Goal: Register for event/course

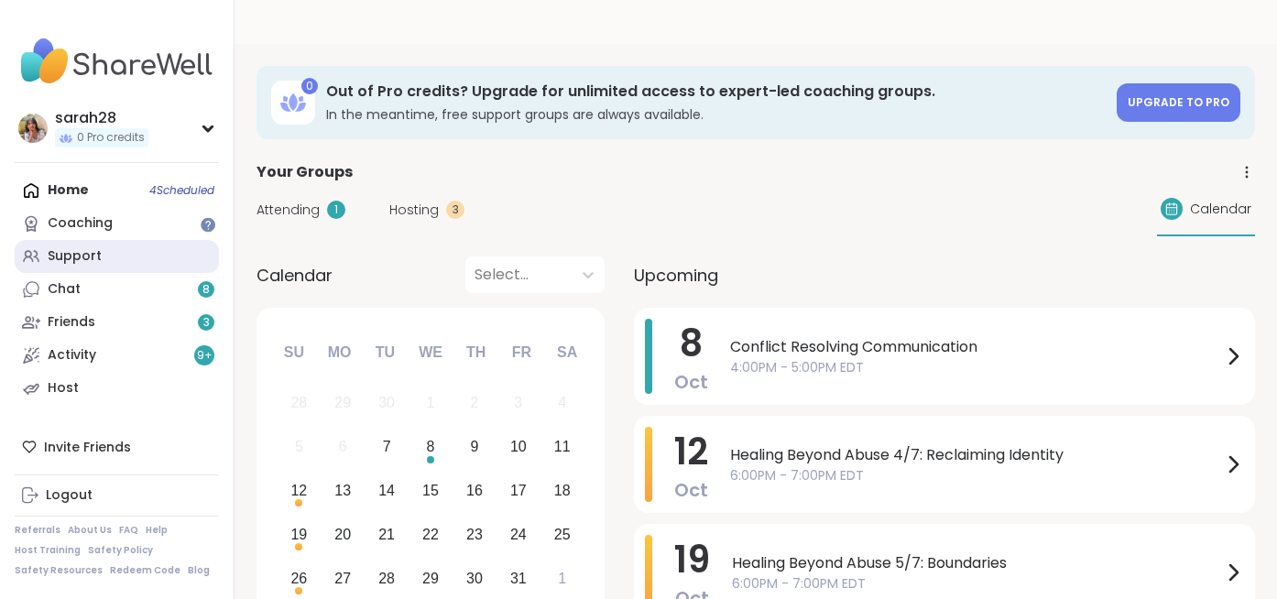
click at [80, 255] on div "Support" at bounding box center [75, 256] width 54 height 18
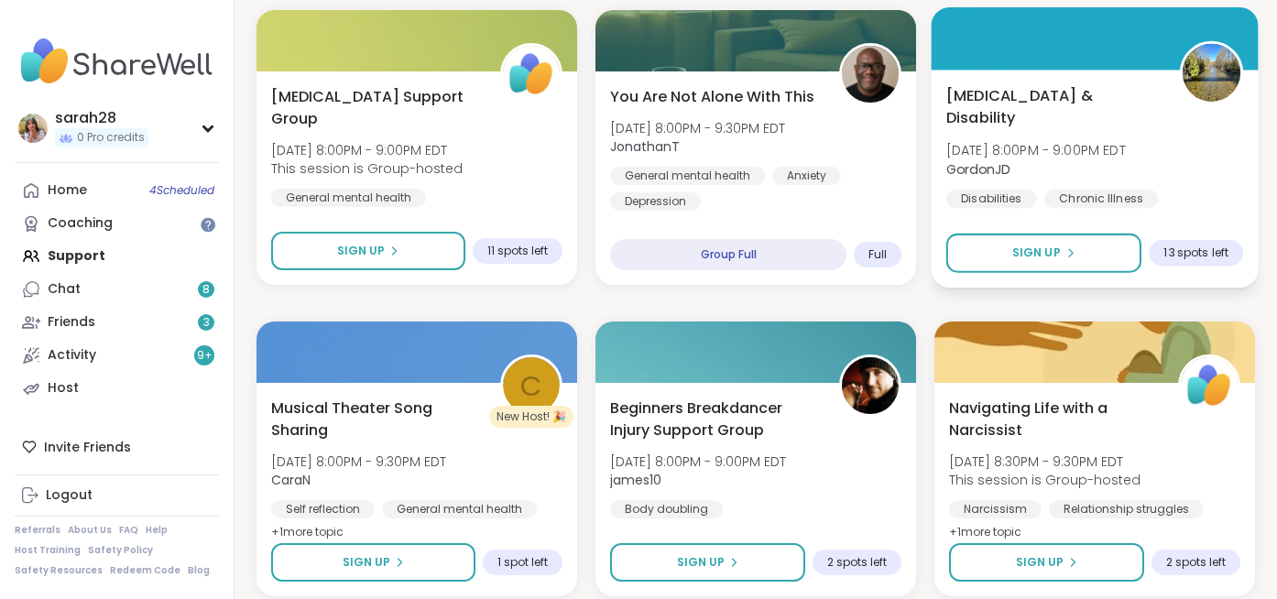
scroll to position [1247, 0]
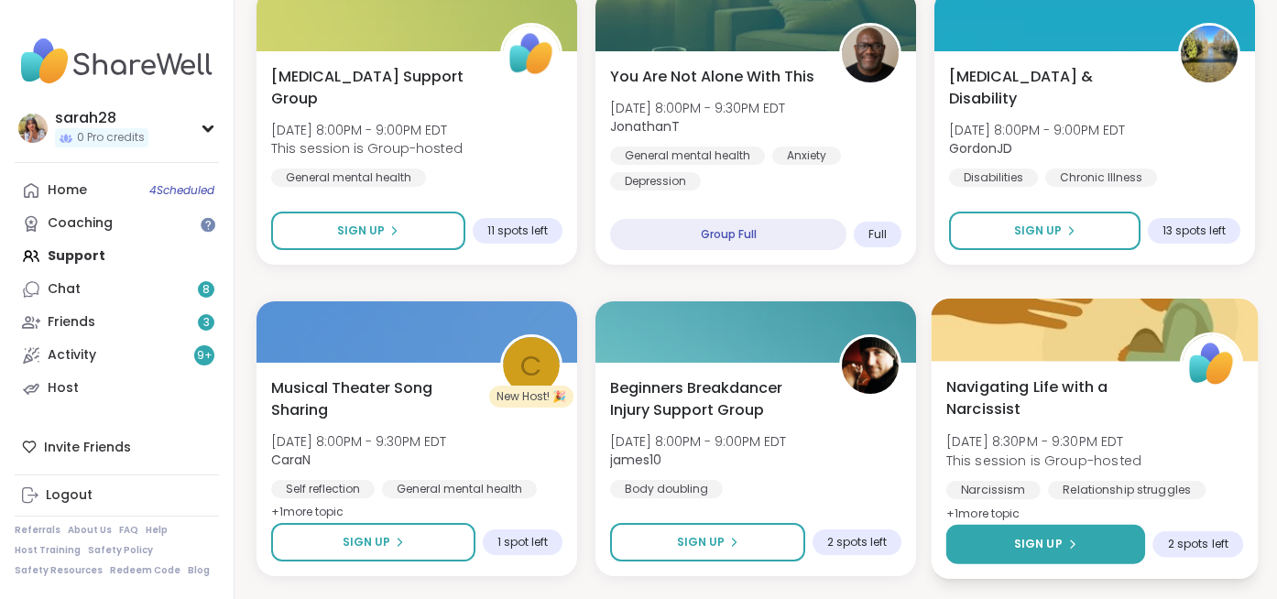
click at [1038, 525] on button "Sign Up" at bounding box center [1045, 544] width 199 height 39
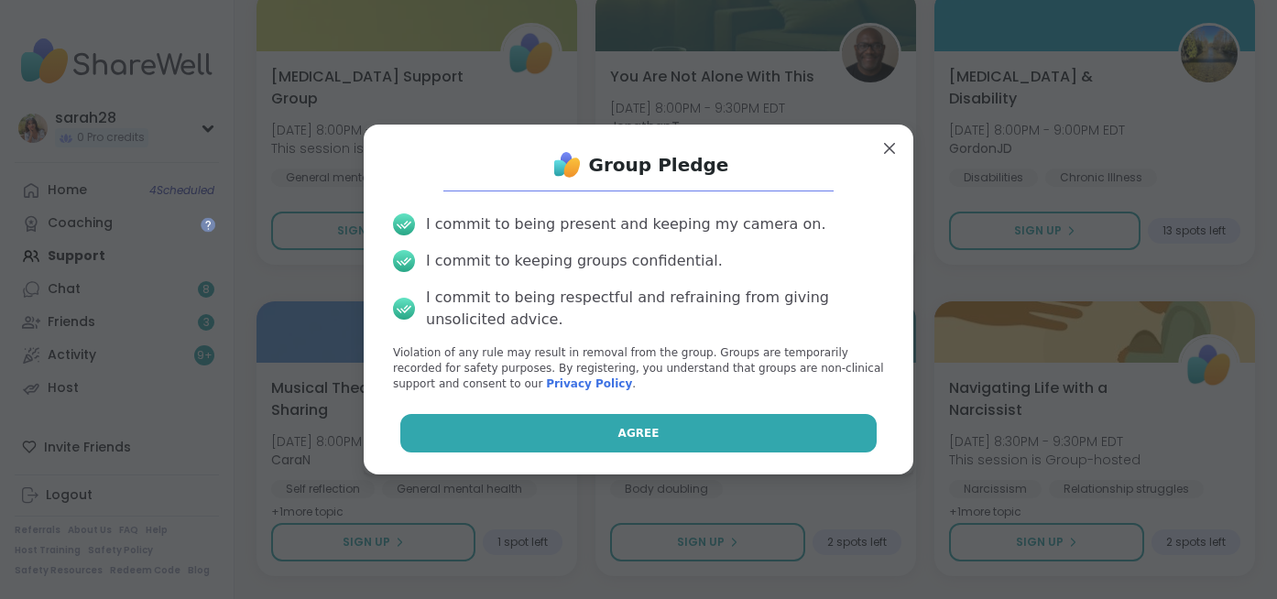
click at [694, 433] on button "Agree" at bounding box center [638, 433] width 477 height 38
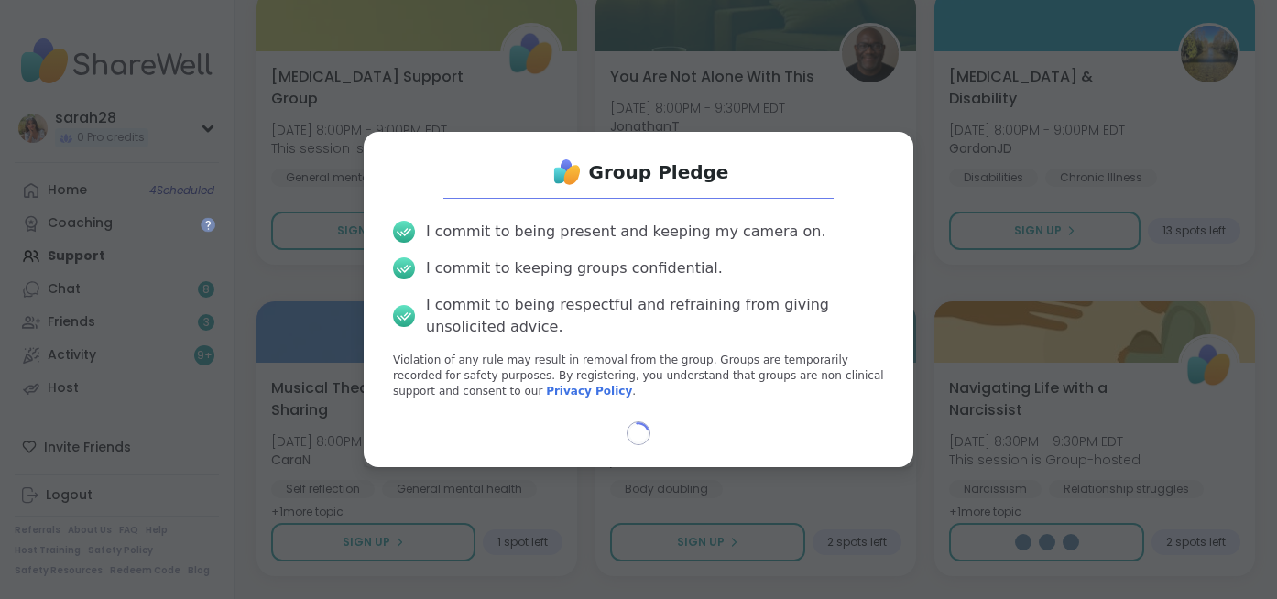
select select "**"
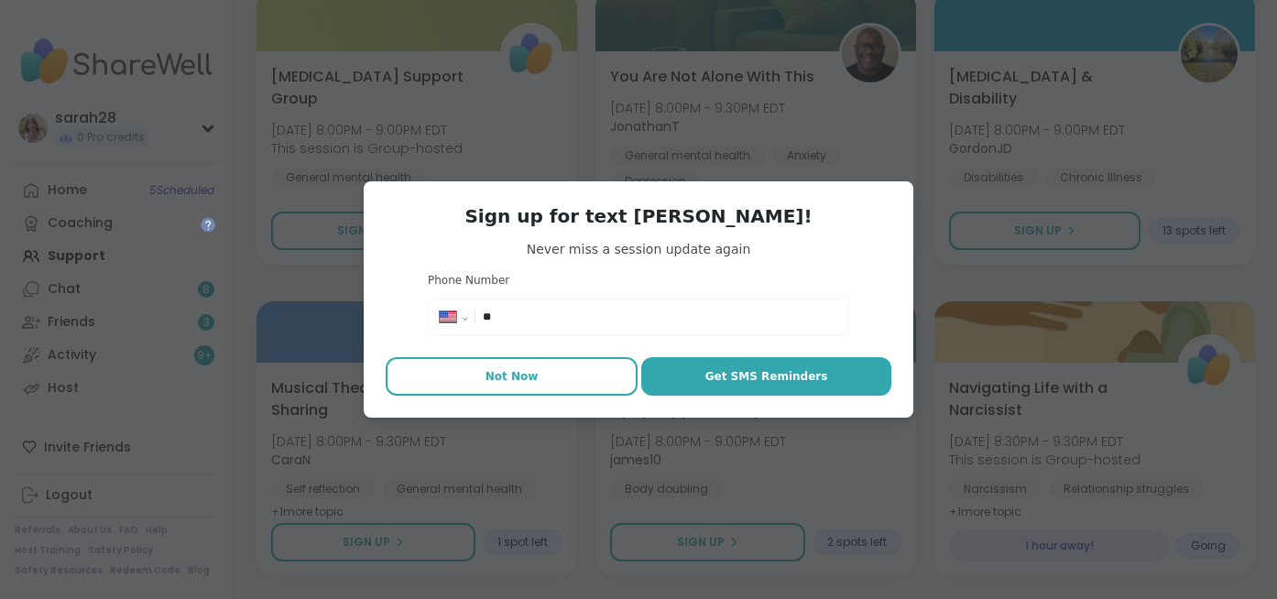
click at [542, 383] on button "Not Now" at bounding box center [512, 376] width 252 height 38
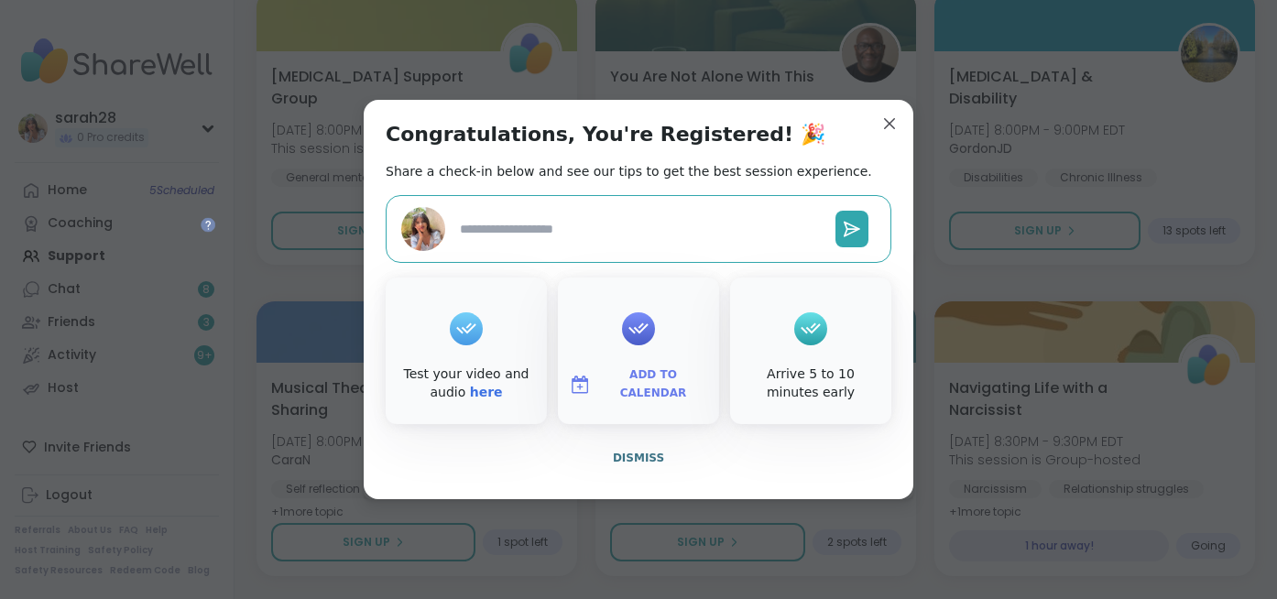
type textarea "*"
click at [634, 461] on span "Dismiss" at bounding box center [638, 458] width 51 height 13
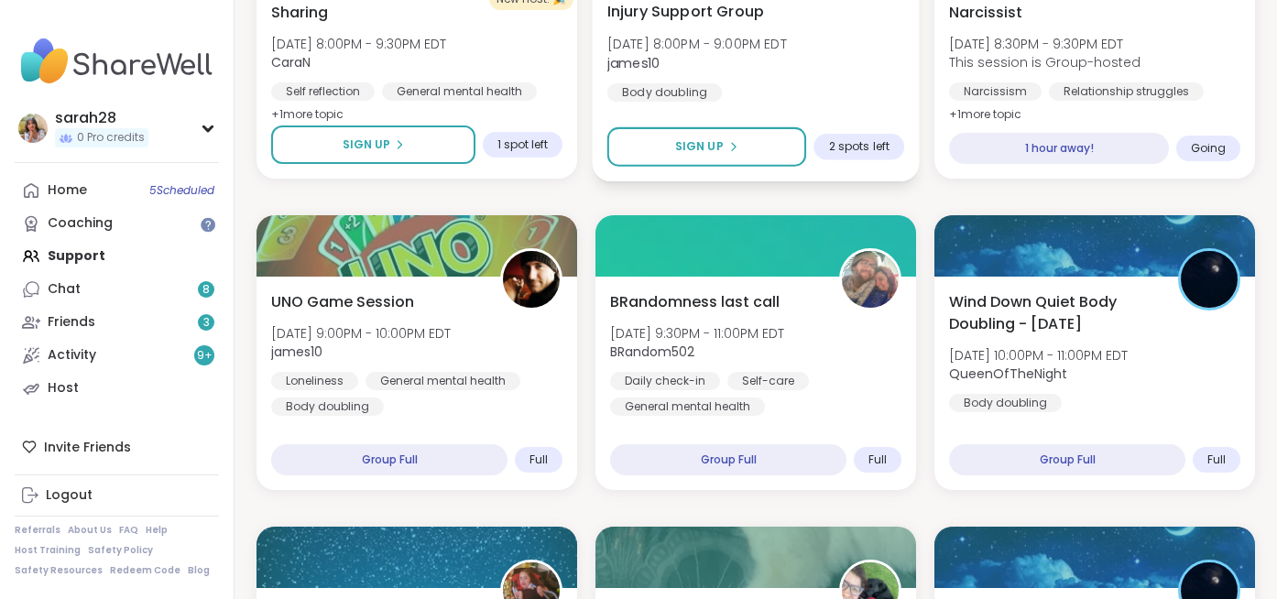
scroll to position [1655, 0]
